Goal: Find specific page/section

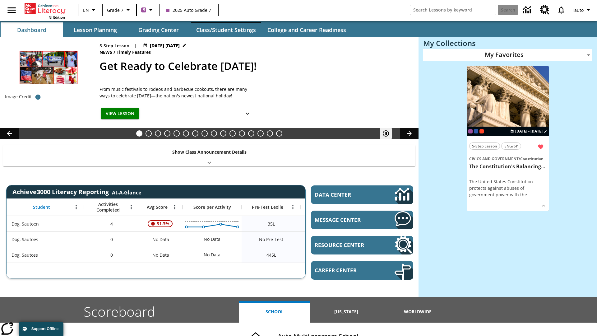
click at [226, 30] on button "Class/Student Settings" at bounding box center [226, 29] width 70 height 15
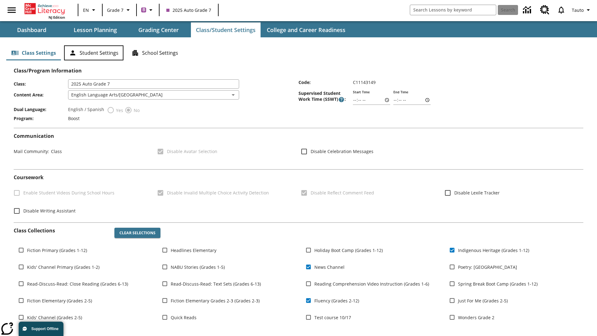
click at [94, 53] on button "Student Settings" at bounding box center [93, 52] width 59 height 15
